Goal: Obtain resource: Obtain resource

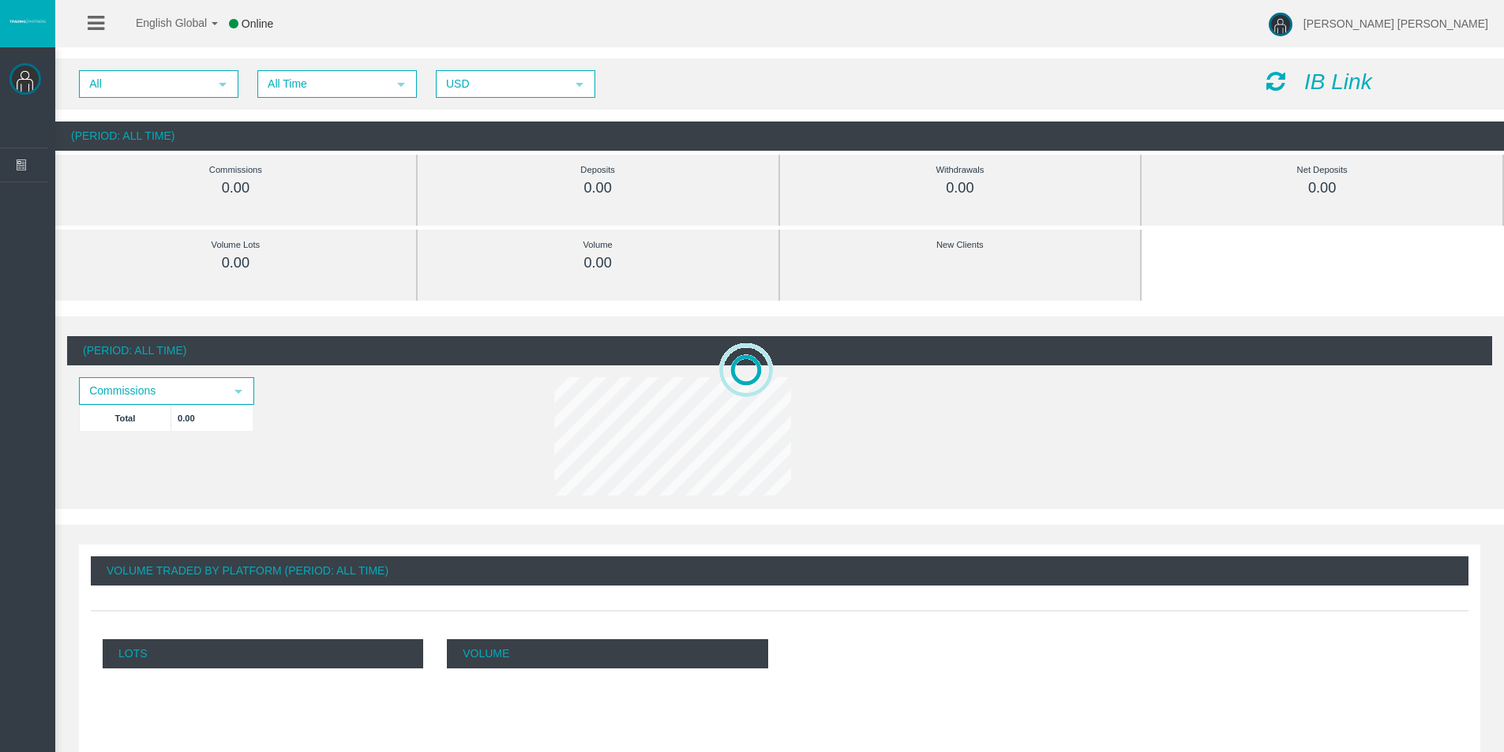
scroll to position [158, 0]
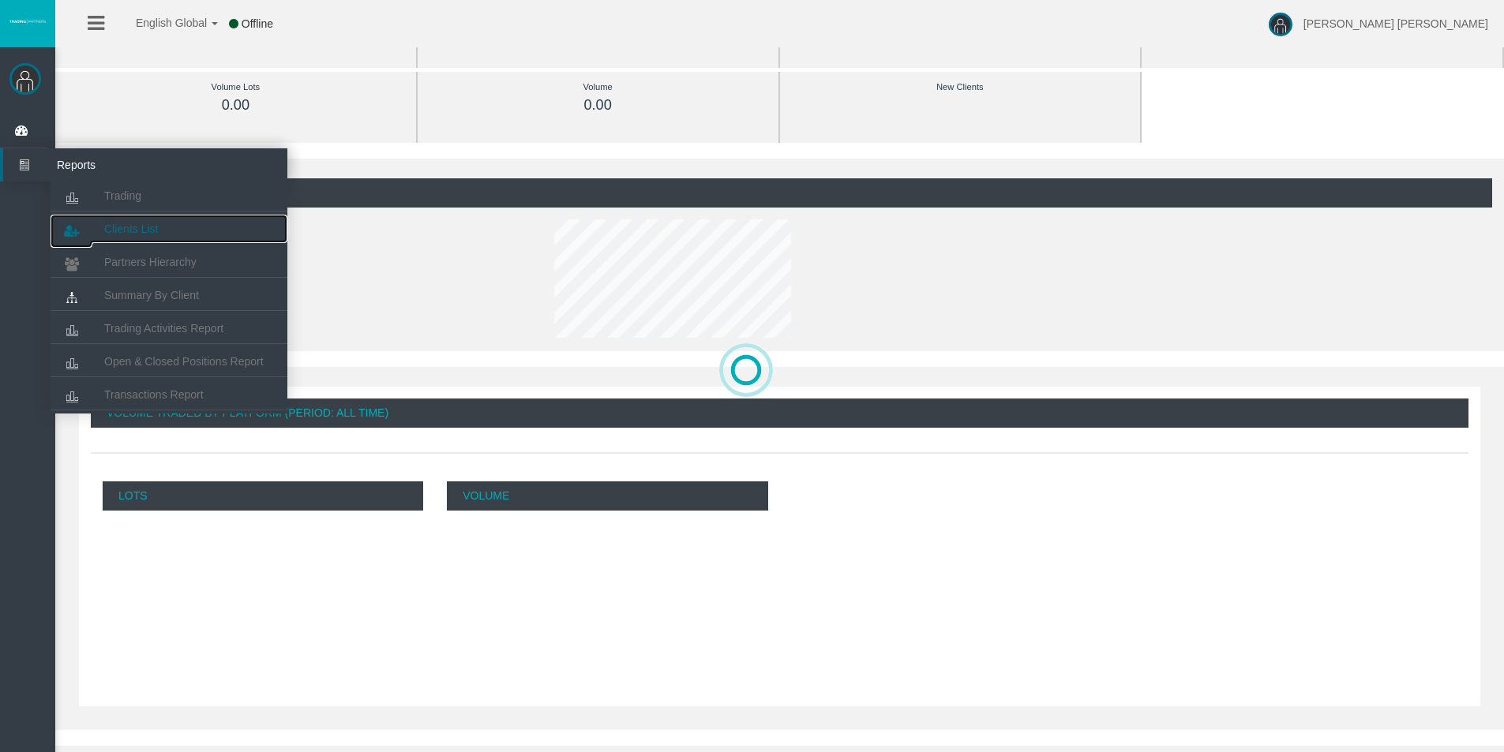
click at [123, 231] on span "Clients List" at bounding box center [131, 229] width 54 height 13
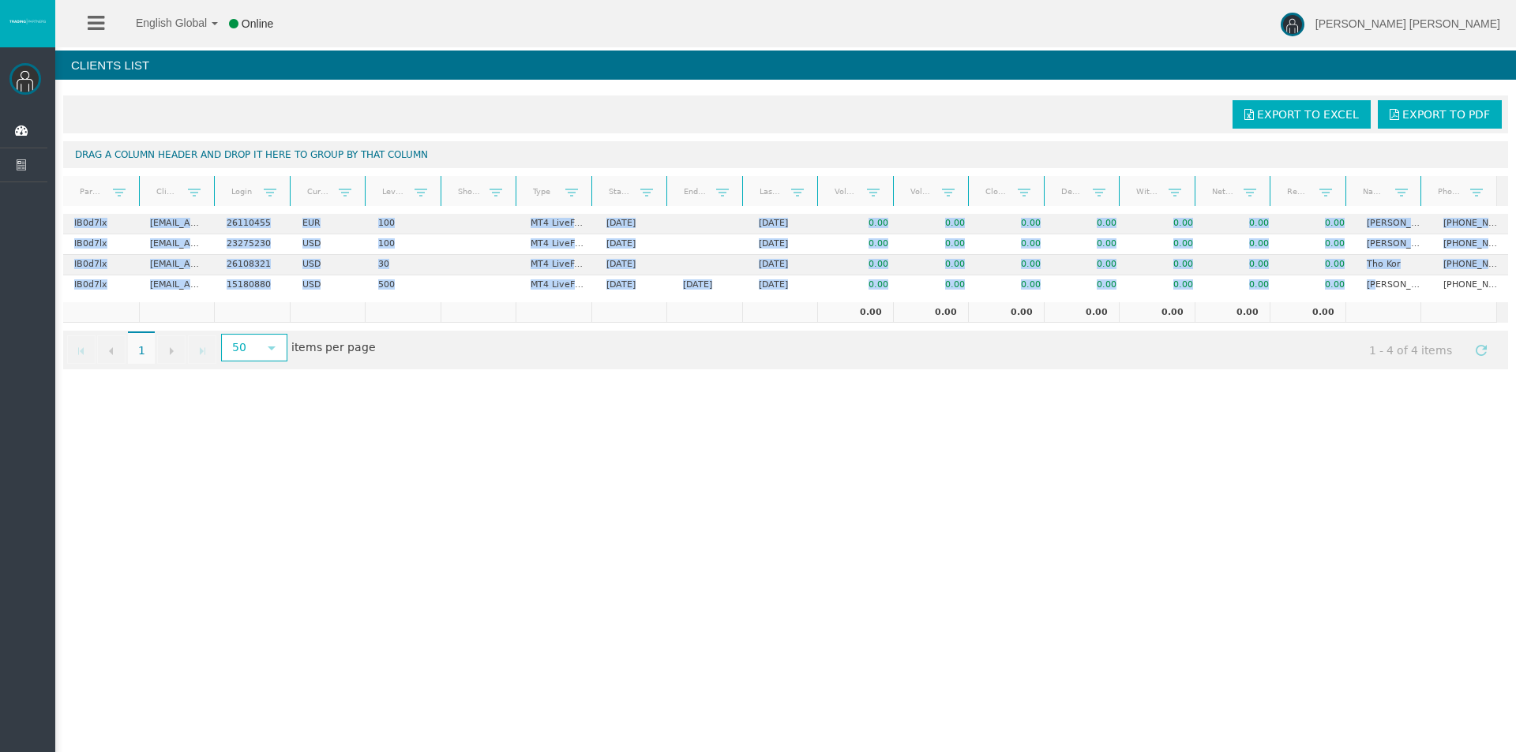
drag, startPoint x: 1368, startPoint y: 286, endPoint x: 1511, endPoint y: 288, distance: 142.9
click at [1511, 288] on div "Export to Excel Export to PDF Drag a column header and drop it here to group by…" at bounding box center [785, 233] width 1461 height 290
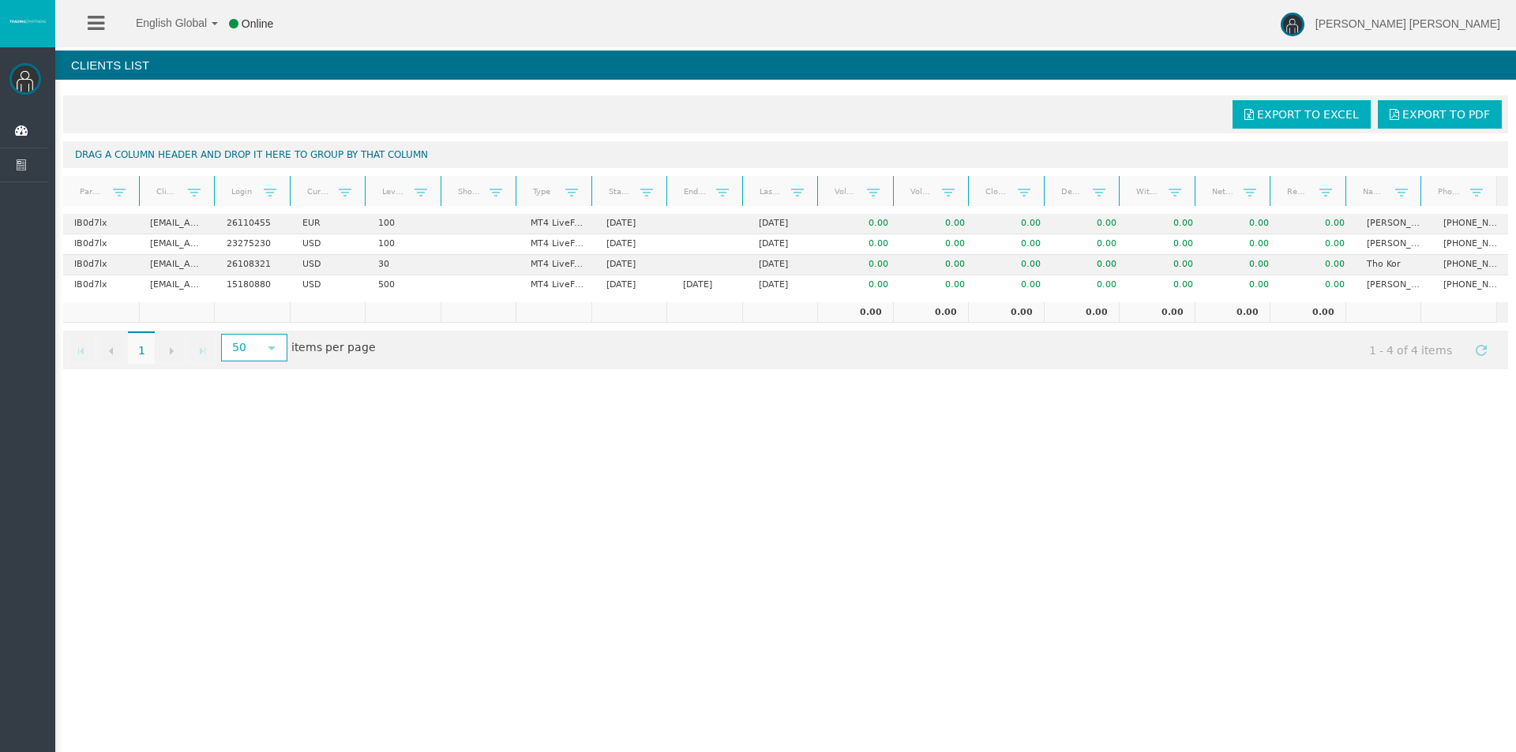
click at [1209, 481] on div "English Global 简体中文 English Global 日本語 한국어 Online [PERSON_NAME] [PERSON_NAME] H…" at bounding box center [758, 376] width 1516 height 752
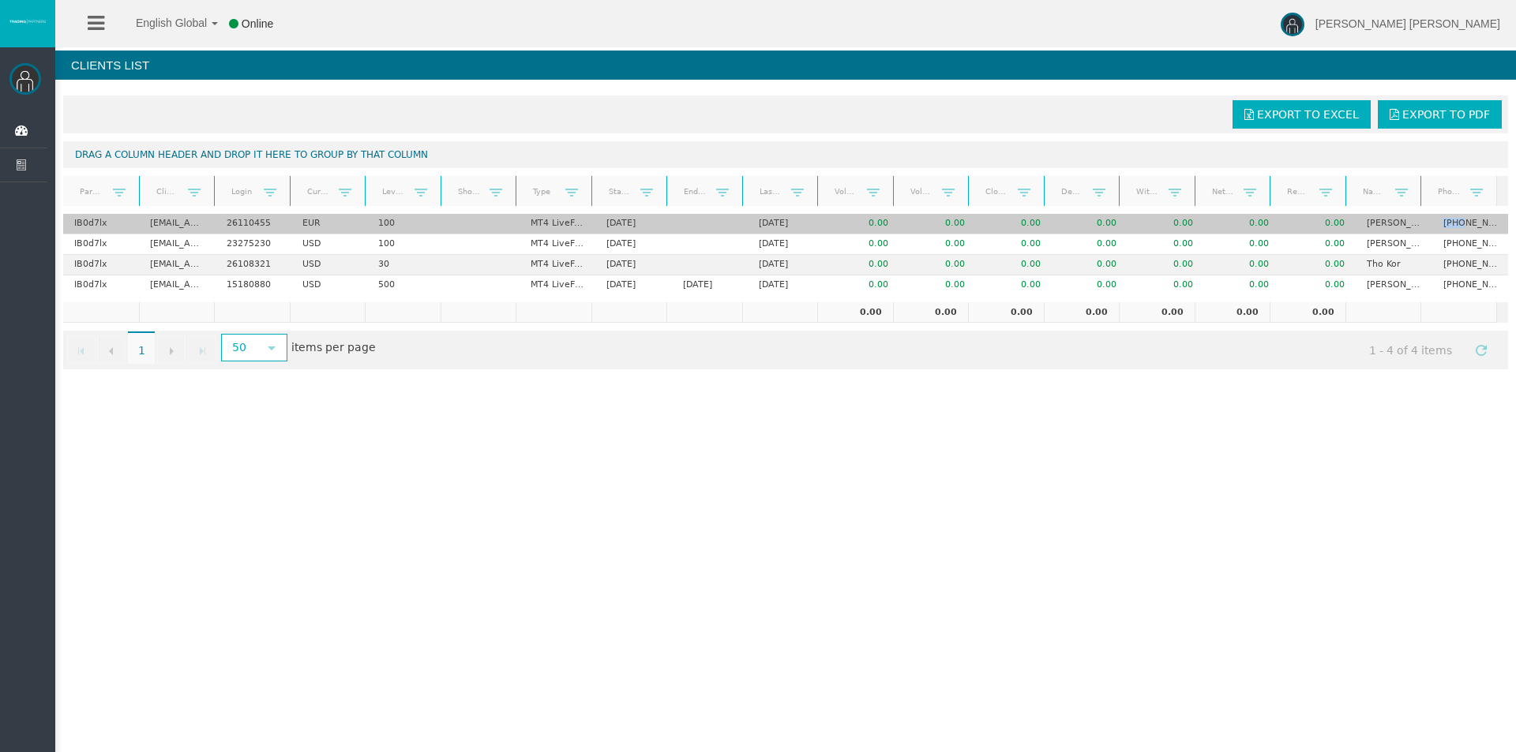
drag, startPoint x: 1426, startPoint y: 220, endPoint x: 1457, endPoint y: 220, distance: 30.8
click at [1457, 220] on td "[PHONE_NUMBER]" at bounding box center [1470, 224] width 76 height 21
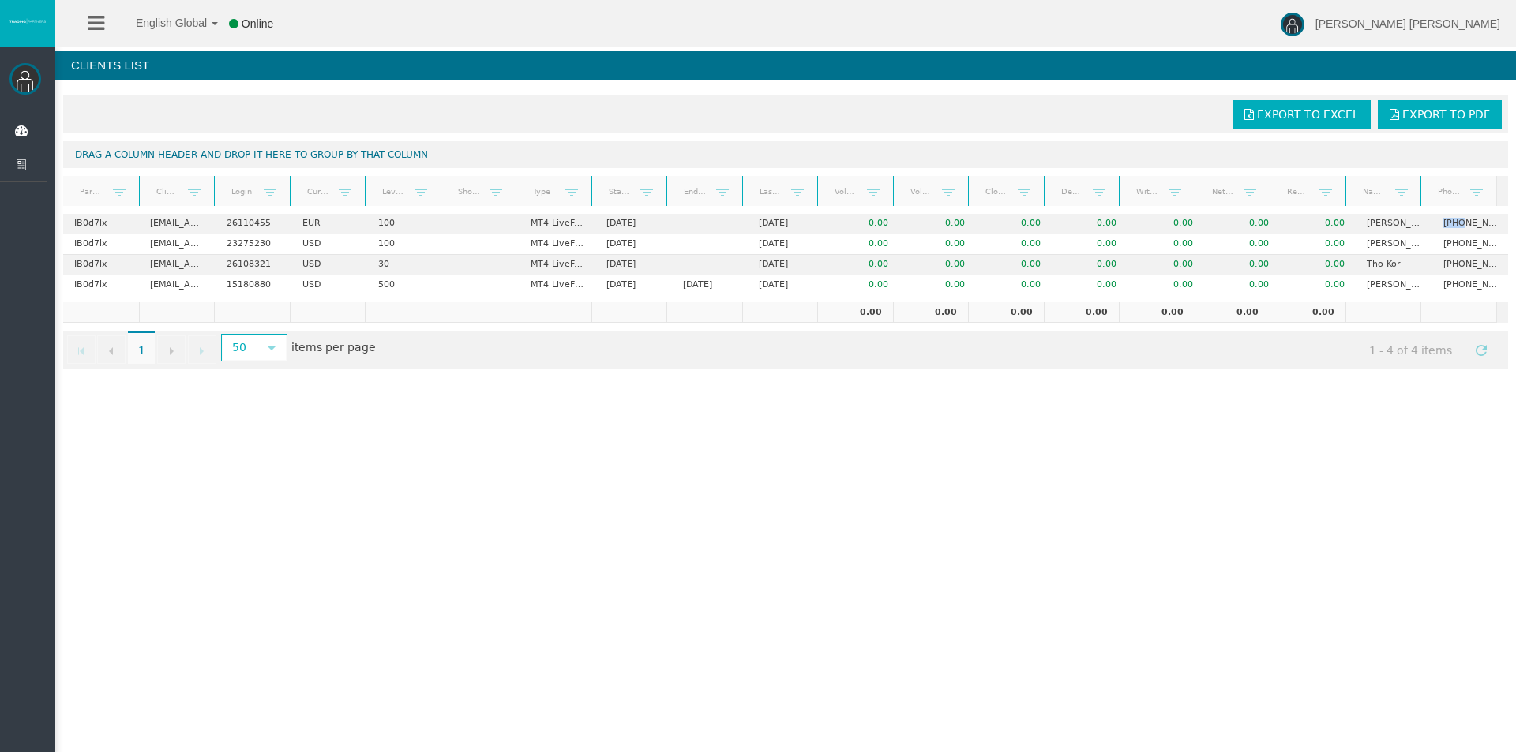
copy td "+346"
